Goal: Communication & Community: Answer question/provide support

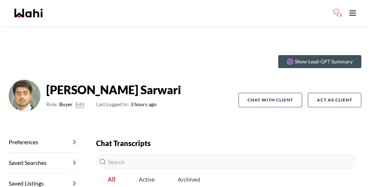
scroll to position [35, 0]
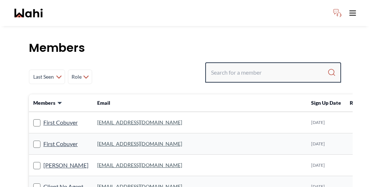
click at [280, 66] on input "Search input" at bounding box center [269, 72] width 116 height 13
paste input "[PERSON_NAME]"
type input "[PERSON_NAME]"
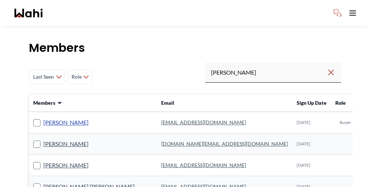
click at [43, 118] on link "[PERSON_NAME]" at bounding box center [65, 122] width 45 height 9
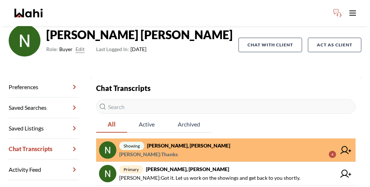
scroll to position [59, 0]
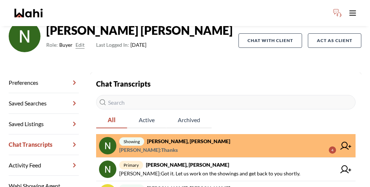
click at [243, 145] on span "Nidhi Singh : Thanks 4" at bounding box center [227, 149] width 217 height 9
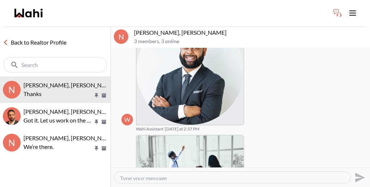
scroll to position [164, 0]
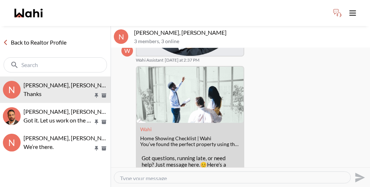
click at [158, 174] on textarea "Type your message" at bounding box center [232, 176] width 225 height 5
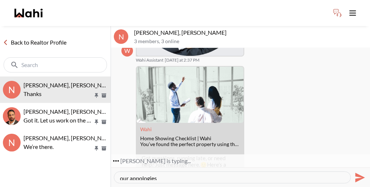
type textarea "our appologies"
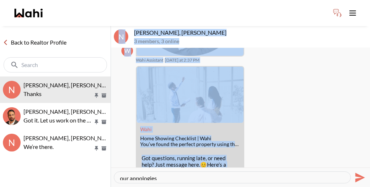
drag, startPoint x: 151, startPoint y: 174, endPoint x: 94, endPoint y: 168, distance: 56.7
click at [94, 168] on div "Back to Realtor Profile N Nidhi Singh, Donovan, Behnam Thanks Nidhi Singh, Behn…" at bounding box center [185, 106] width 370 height 161
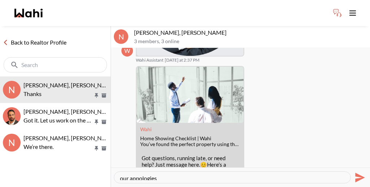
click at [142, 174] on textarea "our appologies" at bounding box center [232, 176] width 225 height 5
drag, startPoint x: 146, startPoint y: 171, endPoint x: 103, endPoint y: 167, distance: 43.2
click at [103, 167] on div "Back to Realtor Profile N Nidhi Singh, Donovan, Behnam Thanks Nidhi Singh, Behn…" at bounding box center [185, 106] width 370 height 161
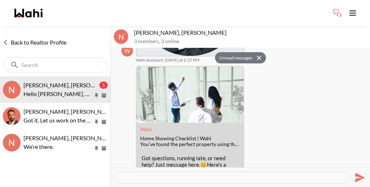
scroll to position [207, 0]
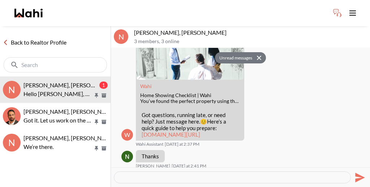
drag, startPoint x: 149, startPoint y: 144, endPoint x: 166, endPoint y: 143, distance: 16.7
copy p "Donovan"
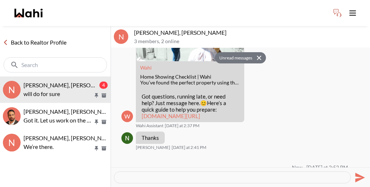
scroll to position [262, 0]
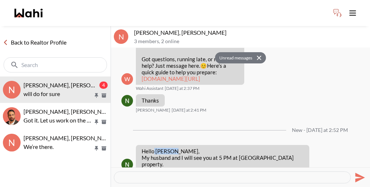
click at [16, 38] on link "Back to Realtor Profile" at bounding box center [34, 42] width 69 height 9
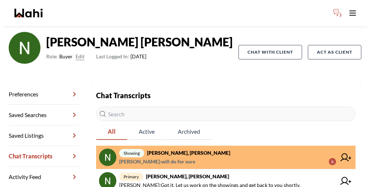
scroll to position [59, 0]
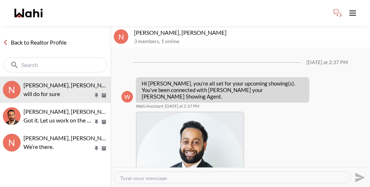
scroll to position [234, 0]
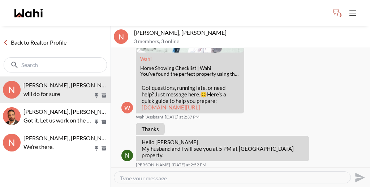
click at [22, 38] on link "Back to Realtor Profile" at bounding box center [34, 42] width 69 height 9
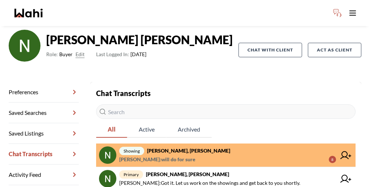
scroll to position [59, 0]
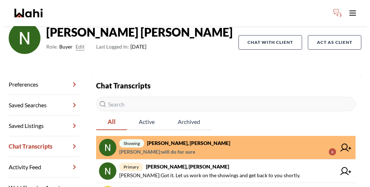
scroll to position [59, 0]
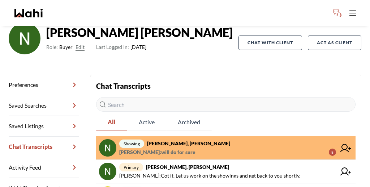
scroll to position [59, 0]
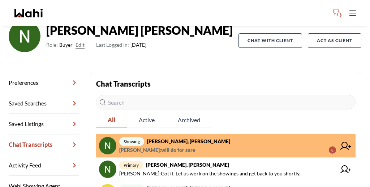
click at [341, 141] on icon at bounding box center [346, 145] width 11 height 8
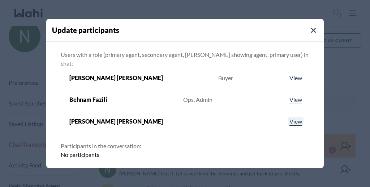
click at [288, 117] on link "View" at bounding box center [296, 121] width 16 height 9
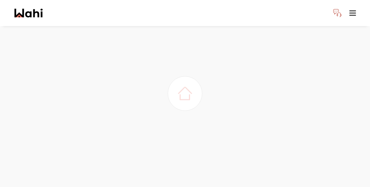
scroll to position [20, 0]
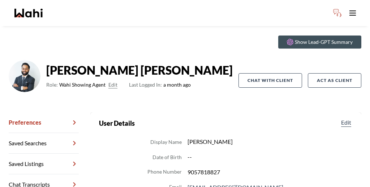
click at [46, 174] on link "Chat Transcripts" at bounding box center [44, 184] width 70 height 21
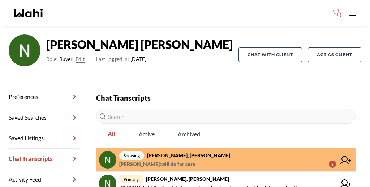
scroll to position [42, 0]
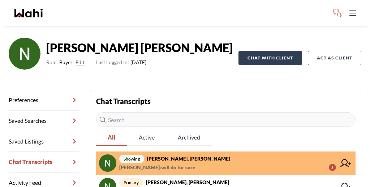
click at [277, 51] on button "Chat with client" at bounding box center [271, 58] width 64 height 14
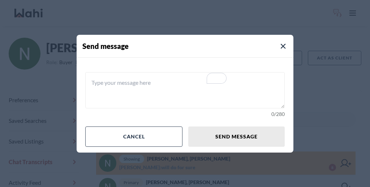
click at [199, 84] on textarea "To enrich screen reader interactions, please activate Accessibility in Grammarl…" at bounding box center [185, 90] width 200 height 36
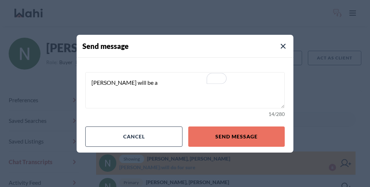
type textarea "Paul will be a"
click at [182, 90] on textarea "Paul will be a" at bounding box center [185, 90] width 200 height 36
drag, startPoint x: 169, startPoint y: 87, endPoint x: 106, endPoint y: 81, distance: 63.2
click at [106, 81] on div "Paul will be a 14 / 280" at bounding box center [185, 89] width 217 height 63
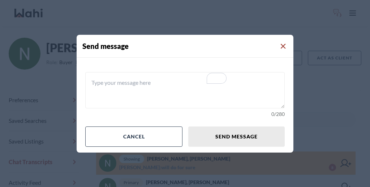
click at [281, 49] on icon "Close Modal" at bounding box center [283, 46] width 5 height 5
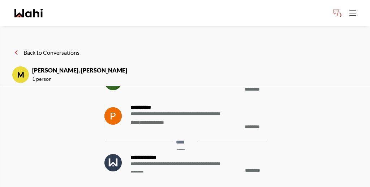
click at [39, 48] on button "Back to Conversations" at bounding box center [46, 52] width 68 height 9
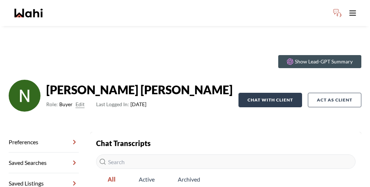
click at [280, 93] on button "Chat with client" at bounding box center [271, 100] width 64 height 14
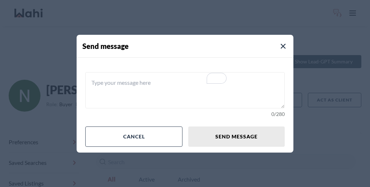
click at [199, 79] on textarea "To enrich screen reader interactions, please activate Accessibility in Grammarl…" at bounding box center [185, 90] width 200 height 36
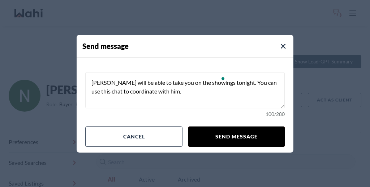
type textarea "Paul will be able to take you on the showings tonight. You can use this chat to…"
click at [221, 128] on button "Send message" at bounding box center [236, 136] width 97 height 20
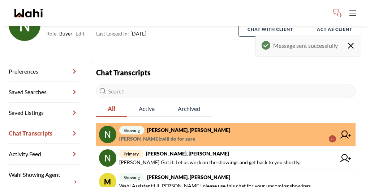
scroll to position [77, 0]
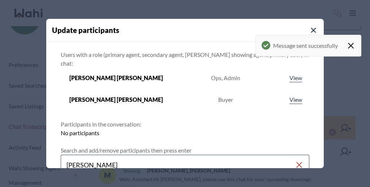
type input "paul sharma"
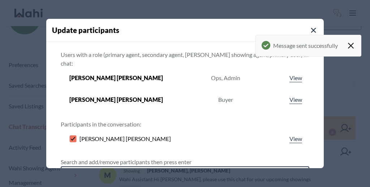
click at [179, 170] on input "Search input" at bounding box center [181, 176] width 229 height 13
type input "faraz"
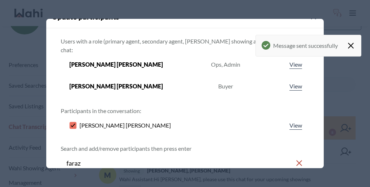
scroll to position [82, 0]
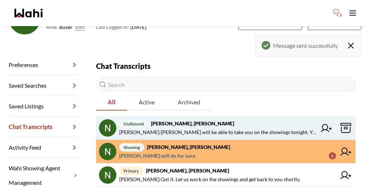
click at [321, 124] on icon at bounding box center [326, 128] width 11 height 8
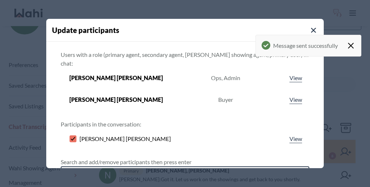
click at [141, 170] on input "Search input" at bounding box center [181, 176] width 229 height 13
type input "behnam"
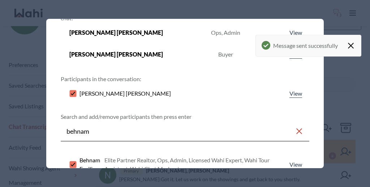
scroll to position [60, 0]
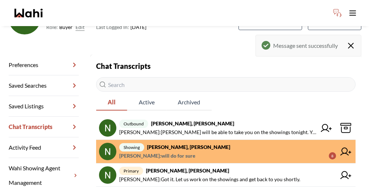
click at [223, 143] on span "showing Nidhi Singh, Donovan, Behnam" at bounding box center [227, 147] width 217 height 9
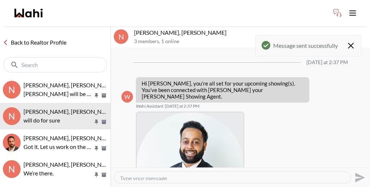
scroll to position [234, 0]
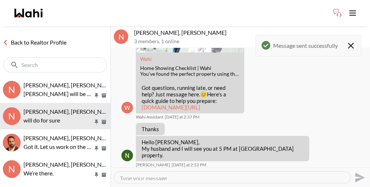
click at [202, 174] on textarea "Type your message" at bounding box center [232, 176] width 225 height 5
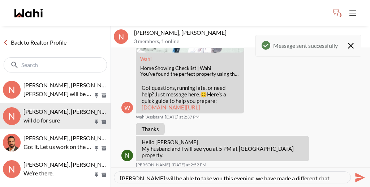
drag, startPoint x: 263, startPoint y: 169, endPoint x: 116, endPoint y: 170, distance: 147.3
click at [116, 171] on div "Paul will be able to take you this evening, we have made a different chat" at bounding box center [232, 176] width 237 height 11
paste textarea ". We have made a new chat so you can coordinate with him."
type textarea "Paul will be able to take you this evening. We have made a new chat so you can …"
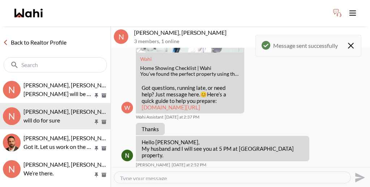
scroll to position [256, 0]
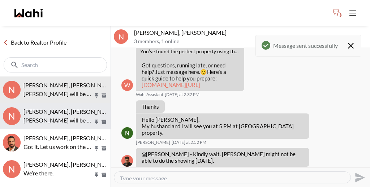
click at [60, 116] on p "Paul will be able to take you on the showings tonight. You can use this chat to…" at bounding box center [59, 120] width 70 height 9
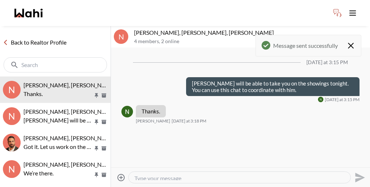
click at [106, 120] on icon "Archive" at bounding box center [104, 122] width 5 height 4
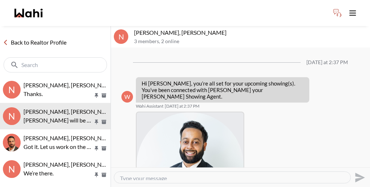
scroll to position [265, 0]
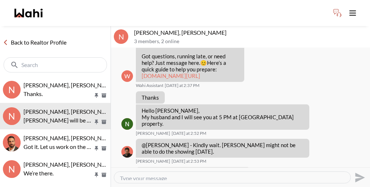
click at [106, 120] on icon "Archive" at bounding box center [104, 122] width 5 height 4
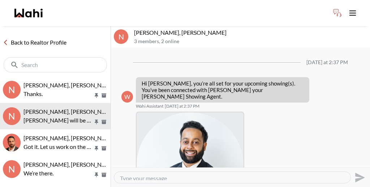
scroll to position [265, 0]
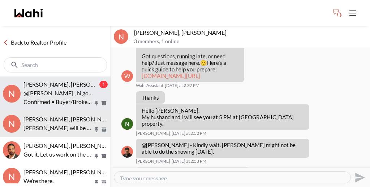
click at [51, 97] on p "Confirmed • Buyer/Broker [STREET_ADDRESS] [DATE] • 5:00 PM" at bounding box center [59, 101] width 70 height 9
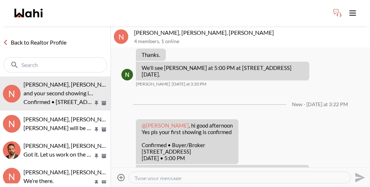
scroll to position [44, 0]
